Goal: Check status: Check status

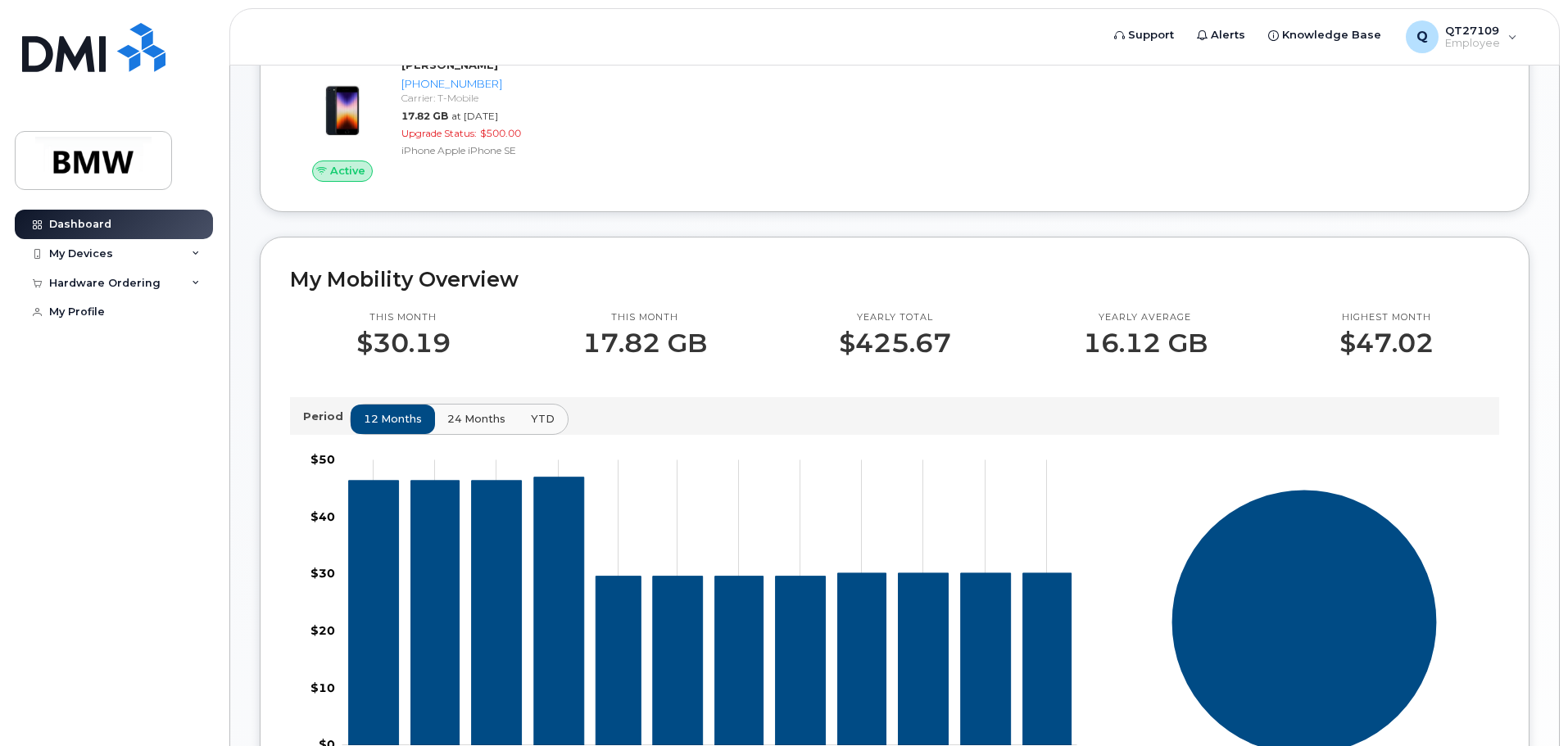
scroll to position [328, 0]
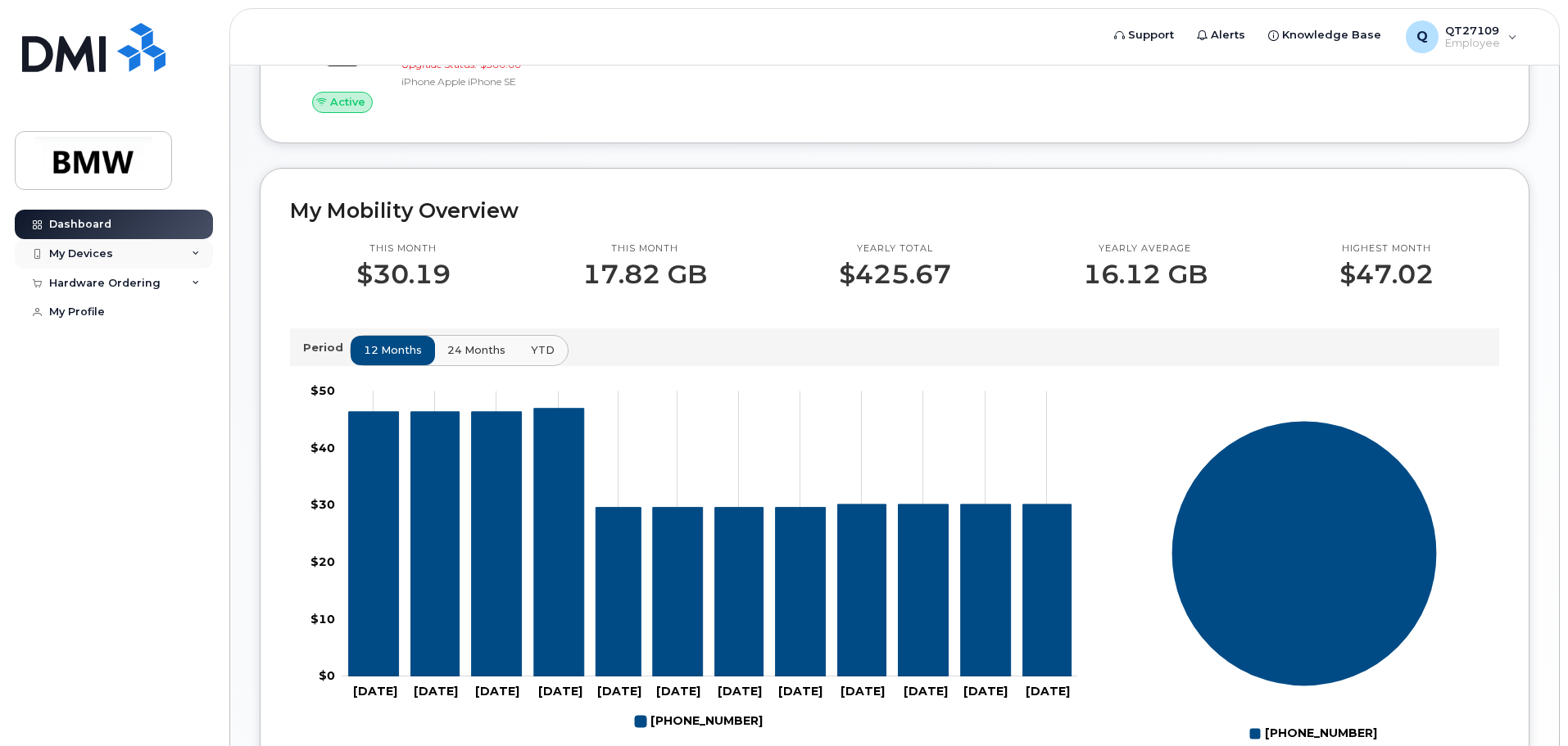
click at [203, 250] on div "My Devices" at bounding box center [113, 254] width 198 height 29
click at [193, 257] on icon at bounding box center [196, 254] width 9 height 9
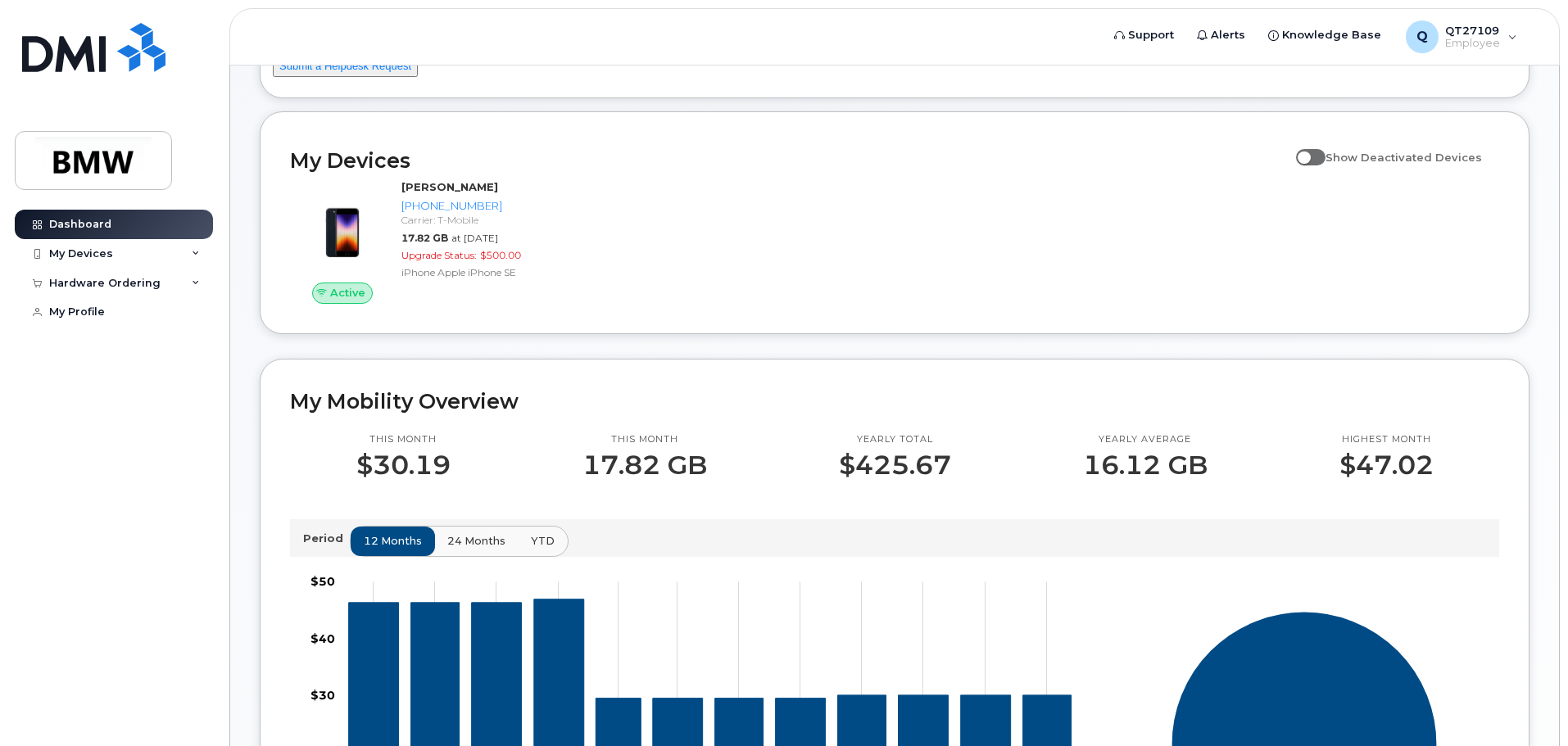
scroll to position [82, 0]
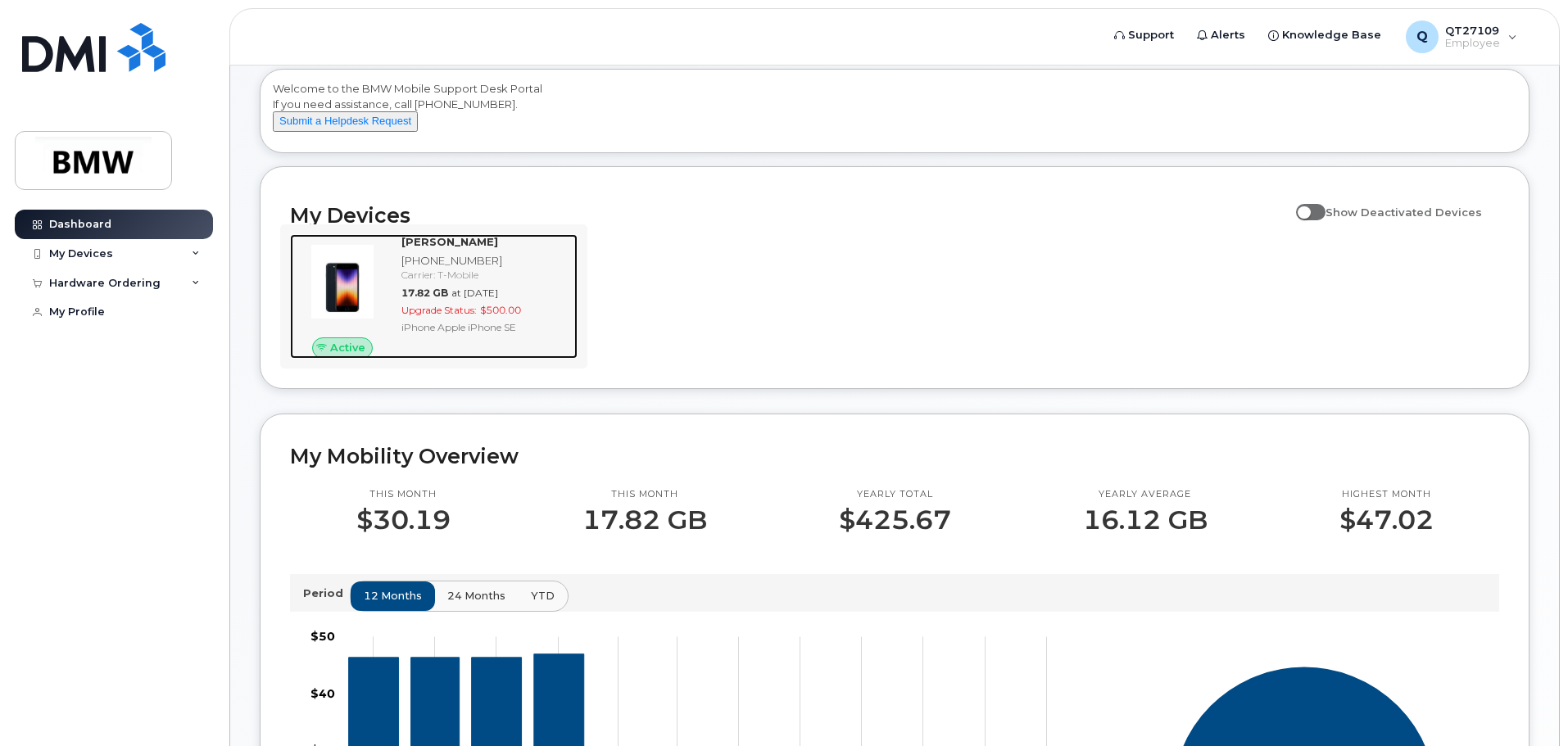
click at [431, 334] on div "iPhone Apple iPhone SE" at bounding box center [487, 327] width 170 height 14
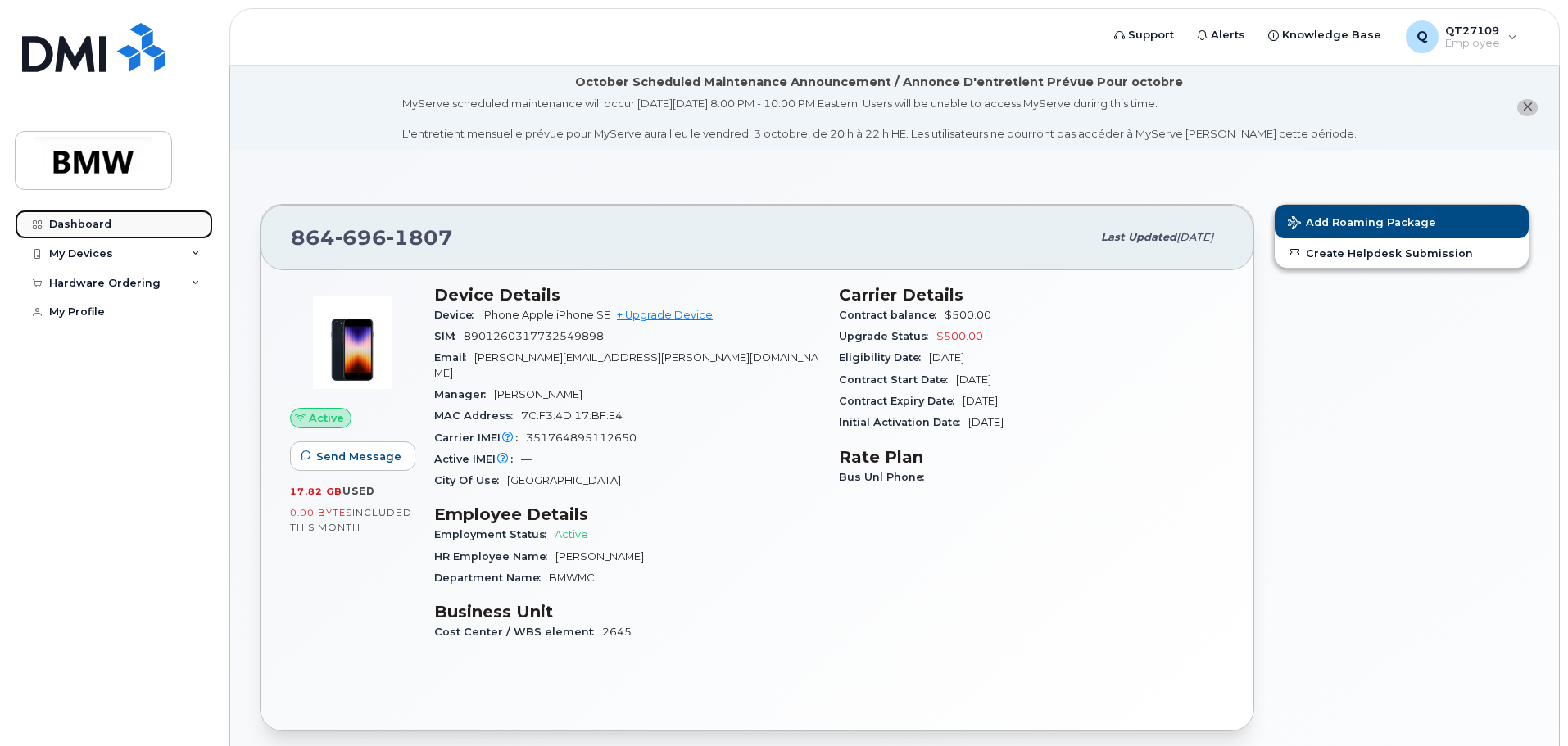
click at [92, 224] on div "Dashboard" at bounding box center [80, 224] width 63 height 13
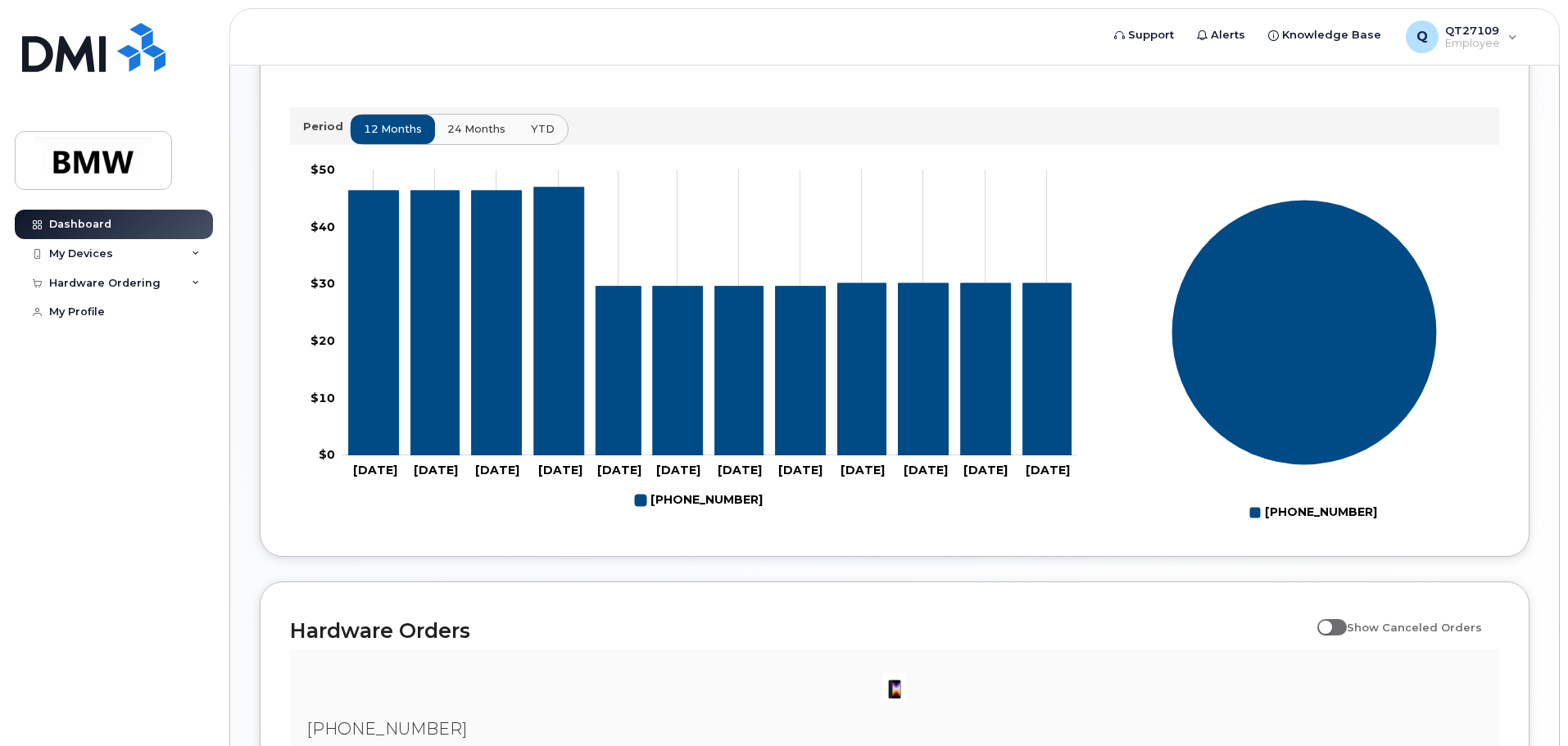
scroll to position [500, 0]
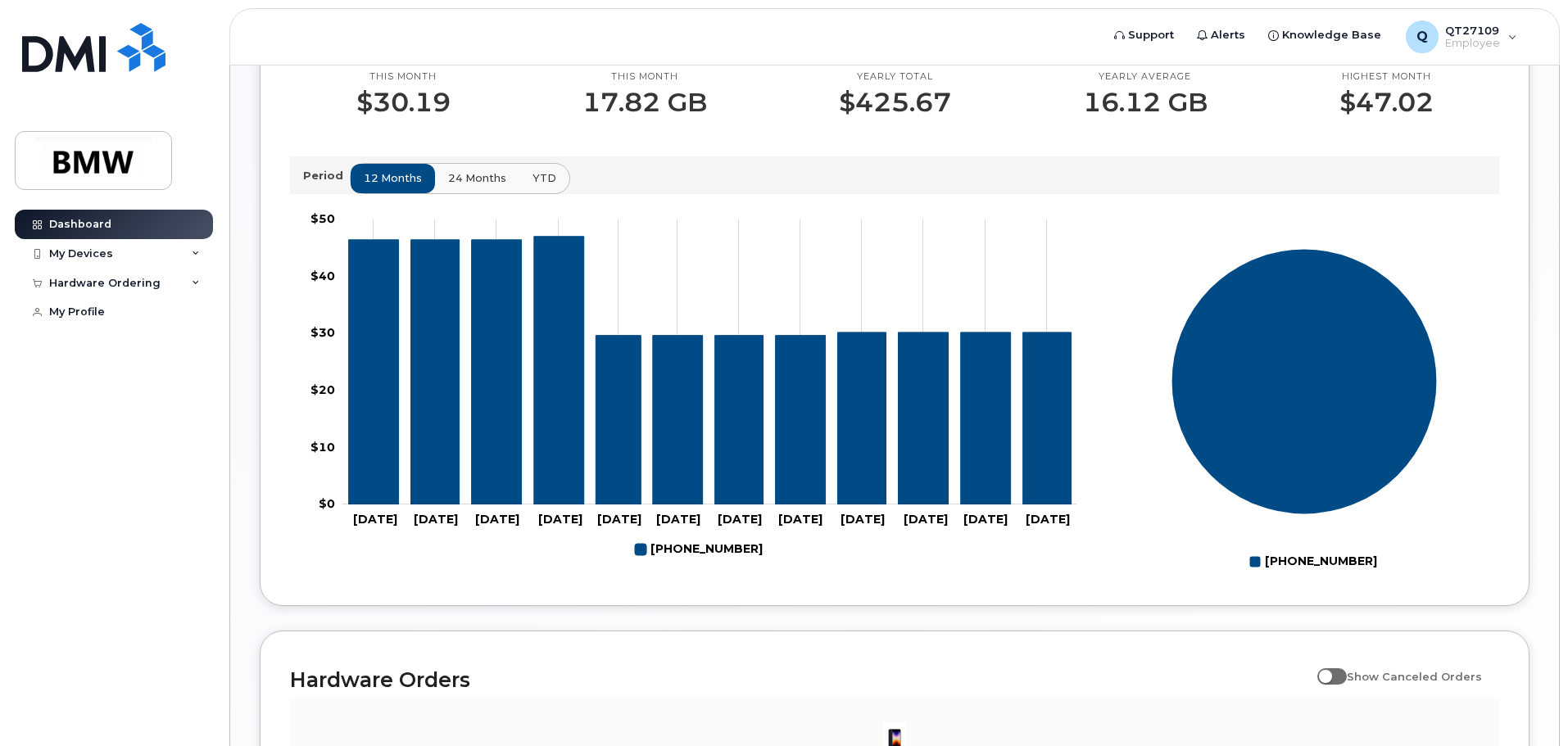
click at [473, 186] on span "24 months" at bounding box center [477, 179] width 58 height 15
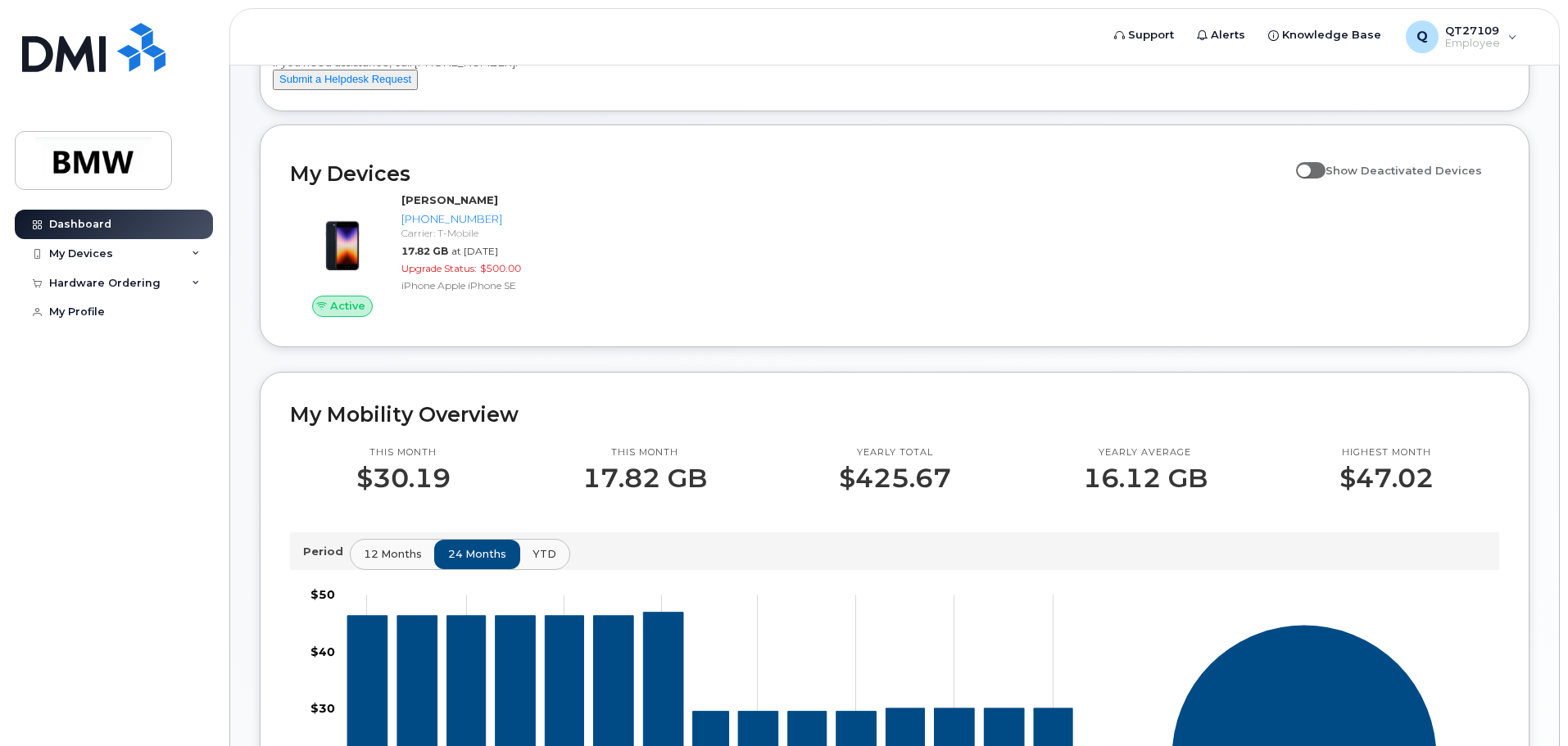
scroll to position [90, 0]
